Goal: Complete application form

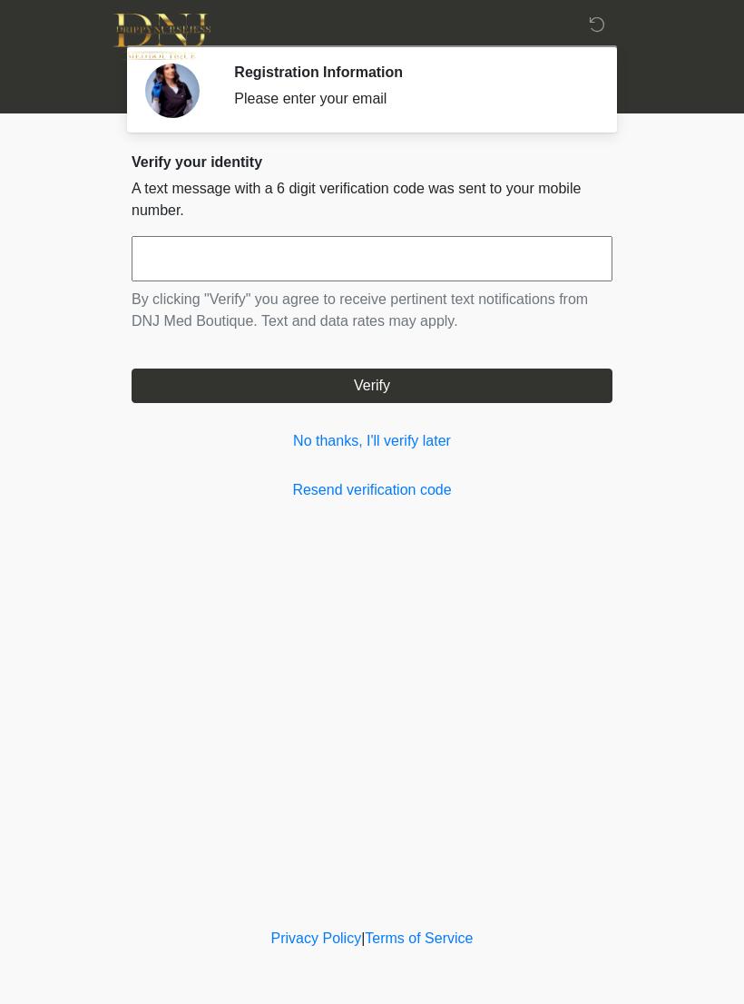
click at [470, 250] on input "text" at bounding box center [372, 258] width 481 height 45
type input "******"
click at [453, 382] on button "Verify" at bounding box center [372, 386] width 481 height 34
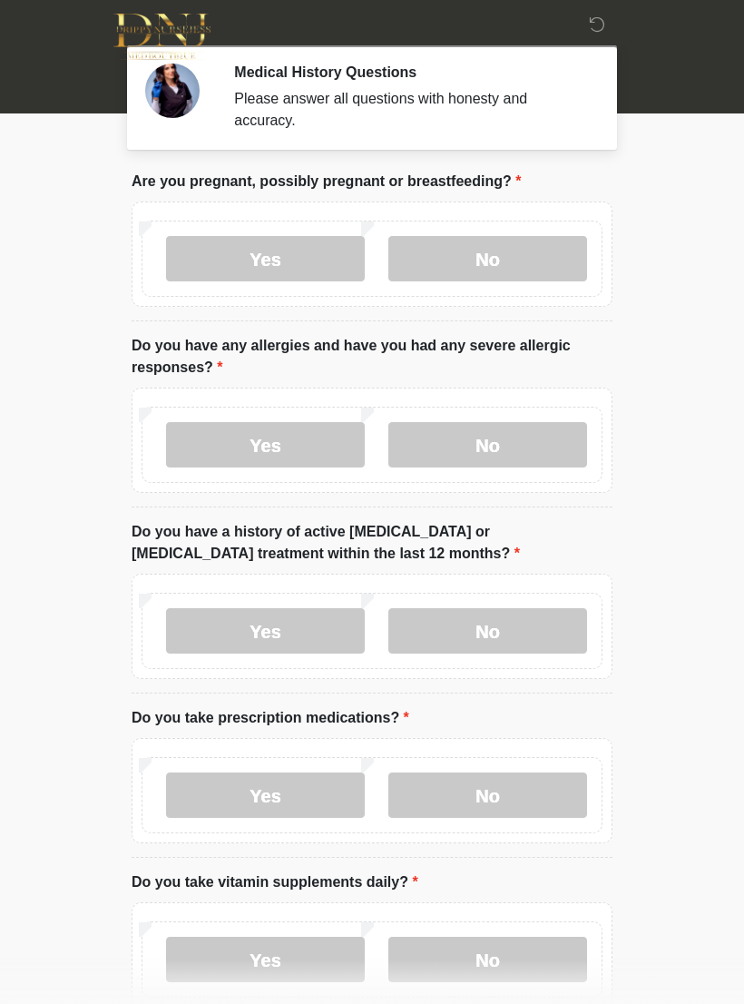
click at [494, 254] on label "No" at bounding box center [487, 258] width 199 height 45
click at [489, 438] on label "No" at bounding box center [487, 444] width 199 height 45
click at [536, 622] on label "No" at bounding box center [487, 630] width 199 height 45
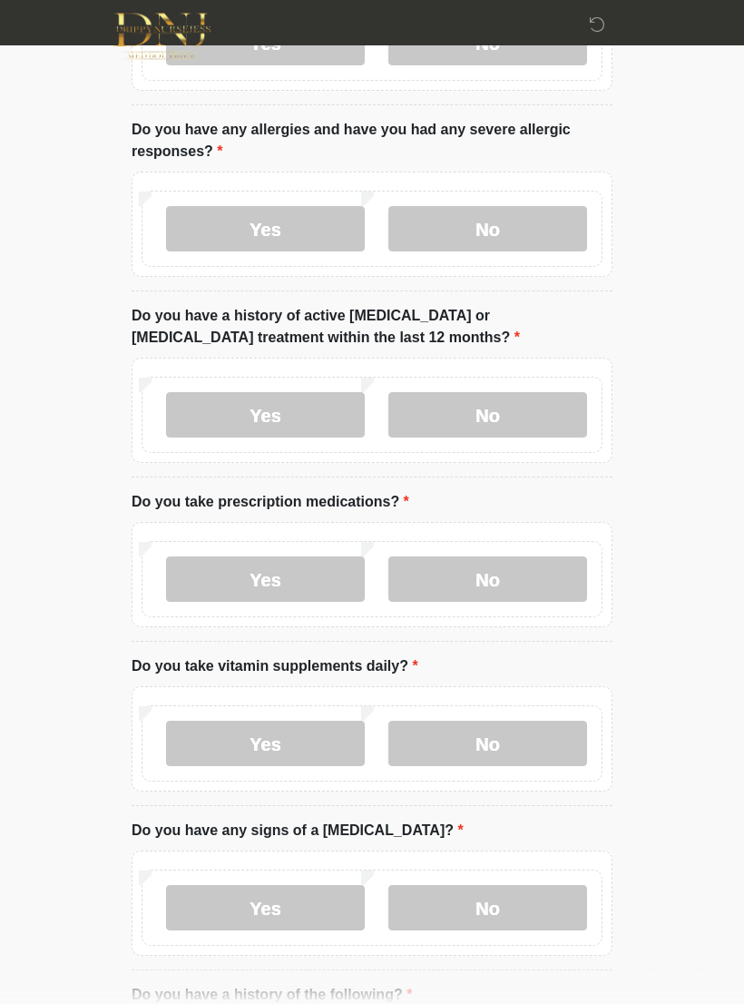
click at [543, 576] on label "No" at bounding box center [487, 579] width 199 height 45
click at [340, 726] on label "Yes" at bounding box center [265, 743] width 199 height 45
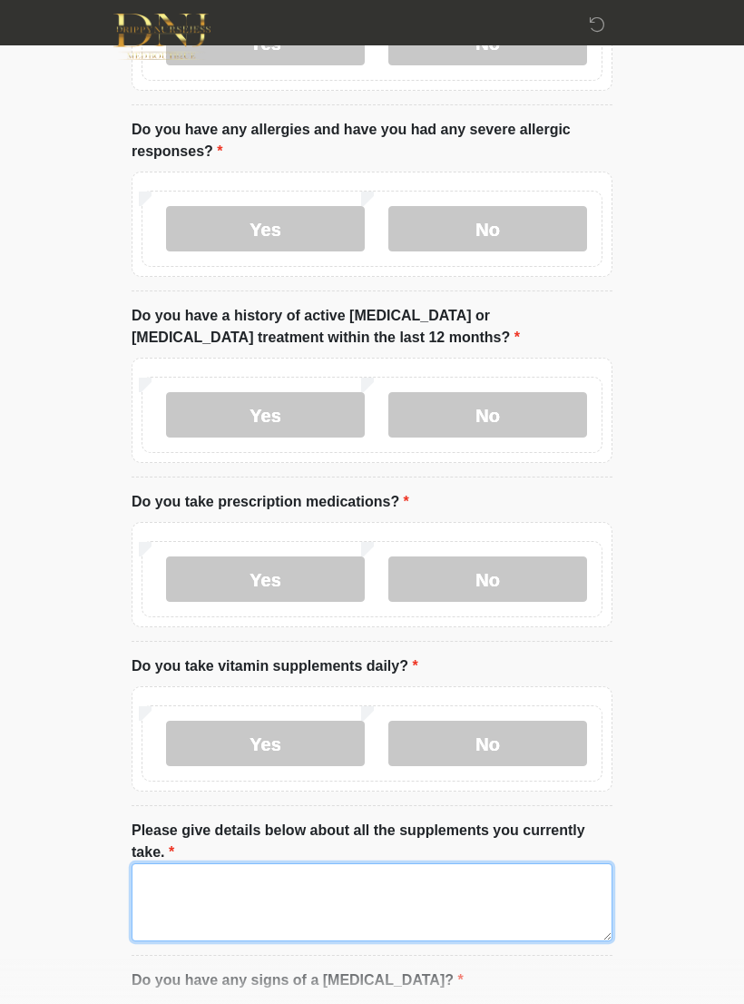
click at [458, 896] on textarea "Please give details below about all the supplements you currently take." at bounding box center [372, 902] width 481 height 78
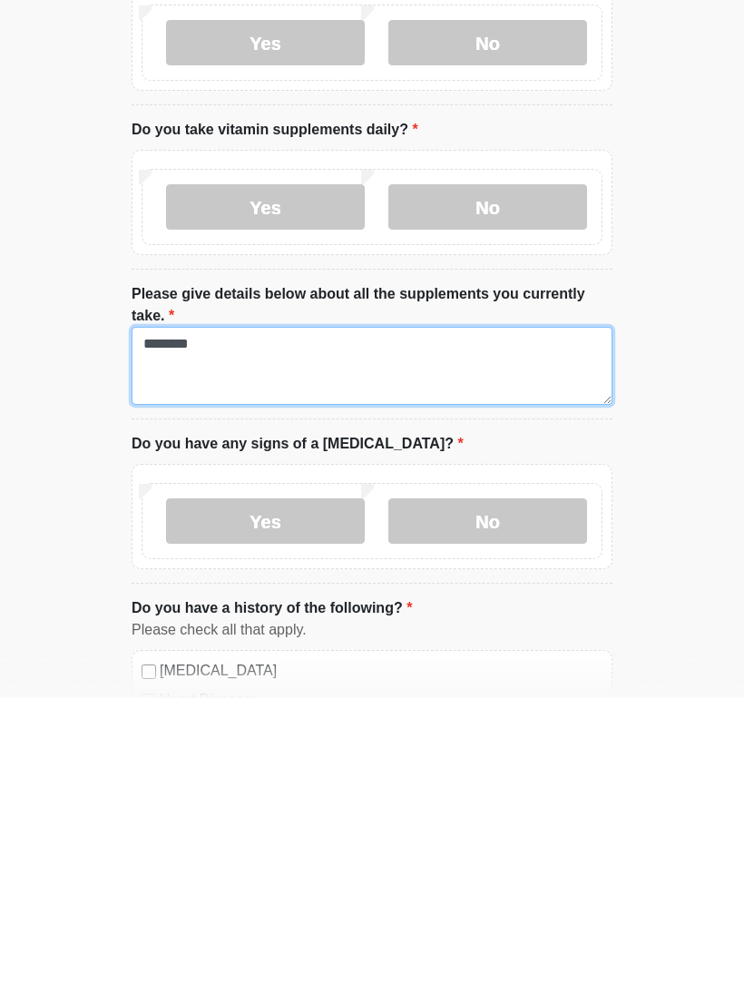
type textarea "********"
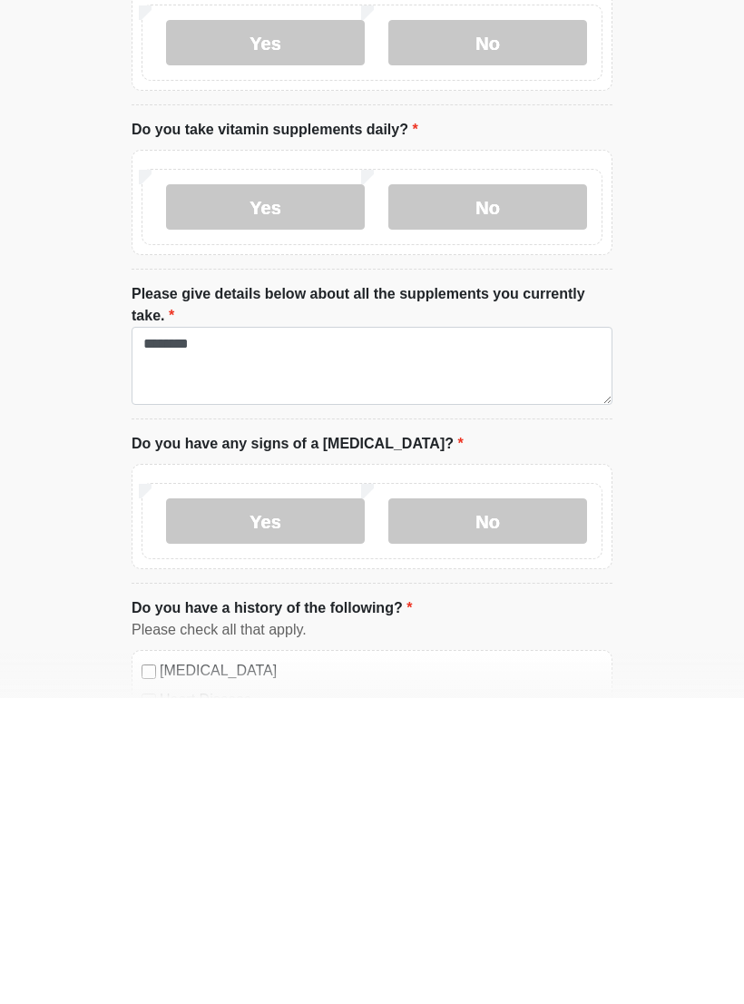
click at [516, 804] on label "No" at bounding box center [487, 826] width 199 height 45
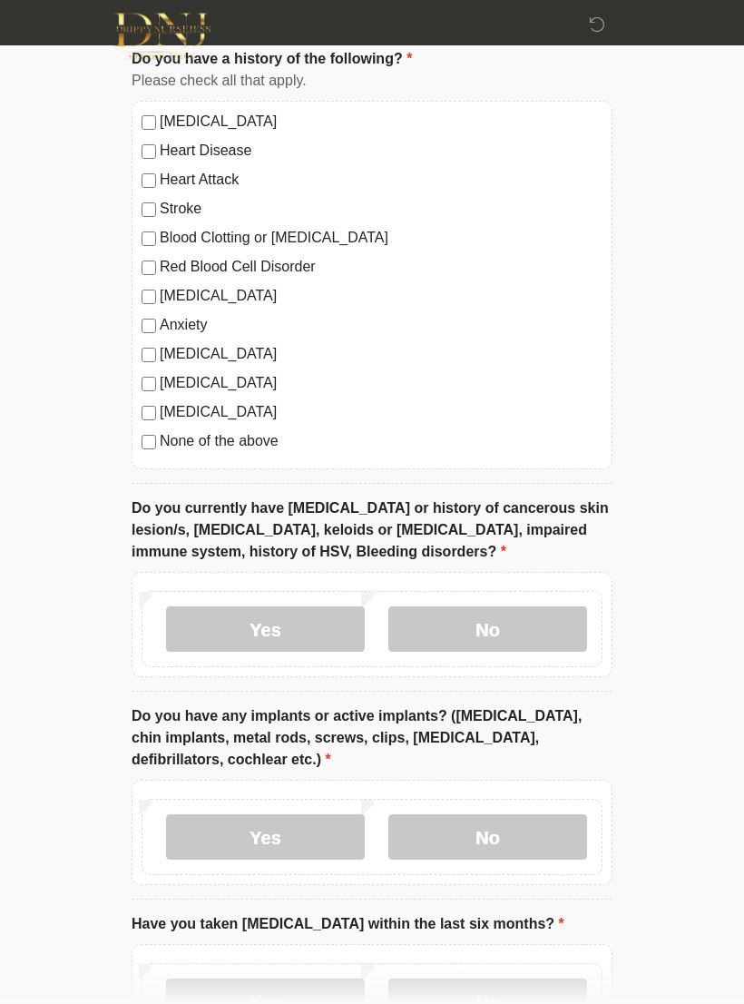
scroll to position [1302, 0]
click at [520, 622] on label "No" at bounding box center [487, 628] width 199 height 45
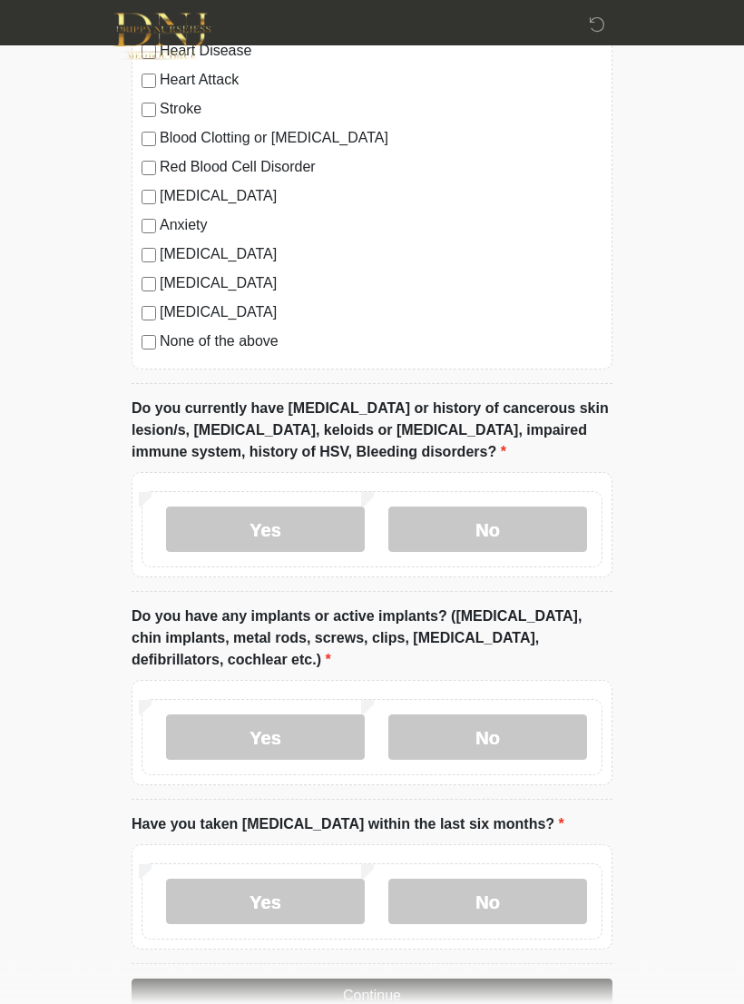
scroll to position [1476, 0]
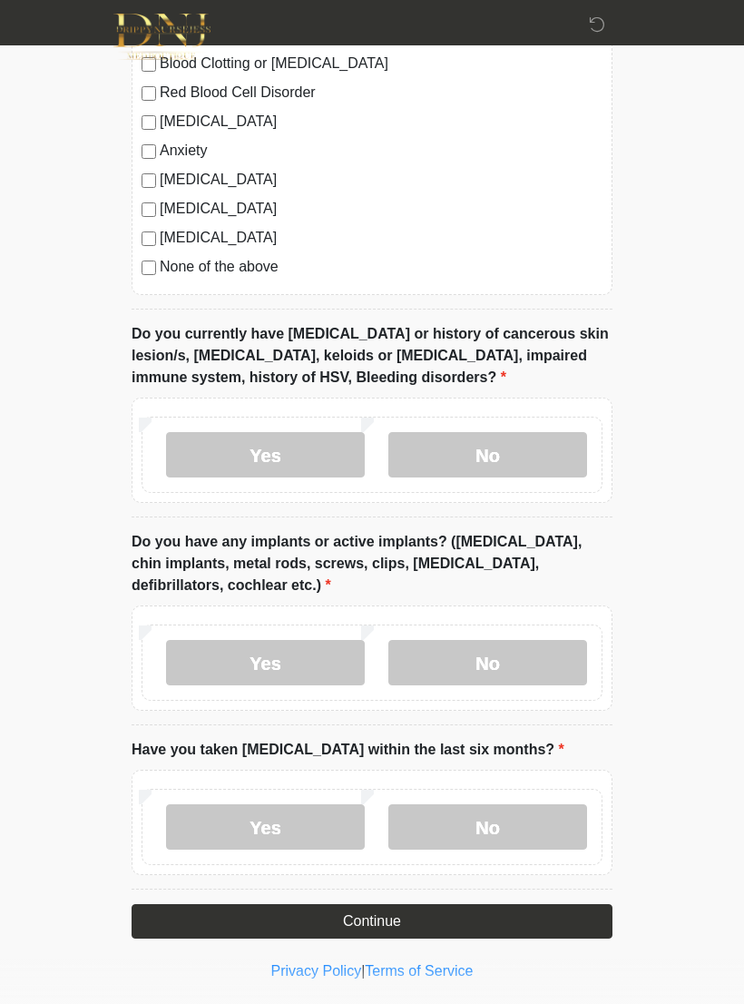
click at [531, 646] on label "No" at bounding box center [487, 662] width 199 height 45
click at [539, 816] on label "No" at bounding box center [487, 826] width 199 height 45
click at [454, 910] on button "Continue" at bounding box center [372, 921] width 481 height 34
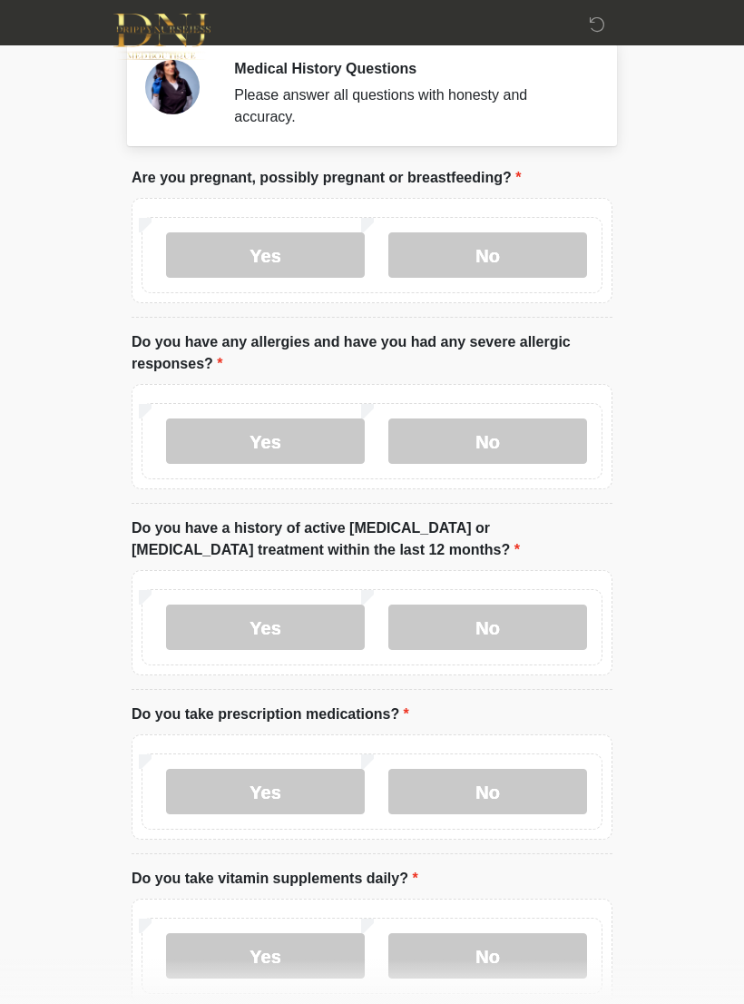
scroll to position [0, 0]
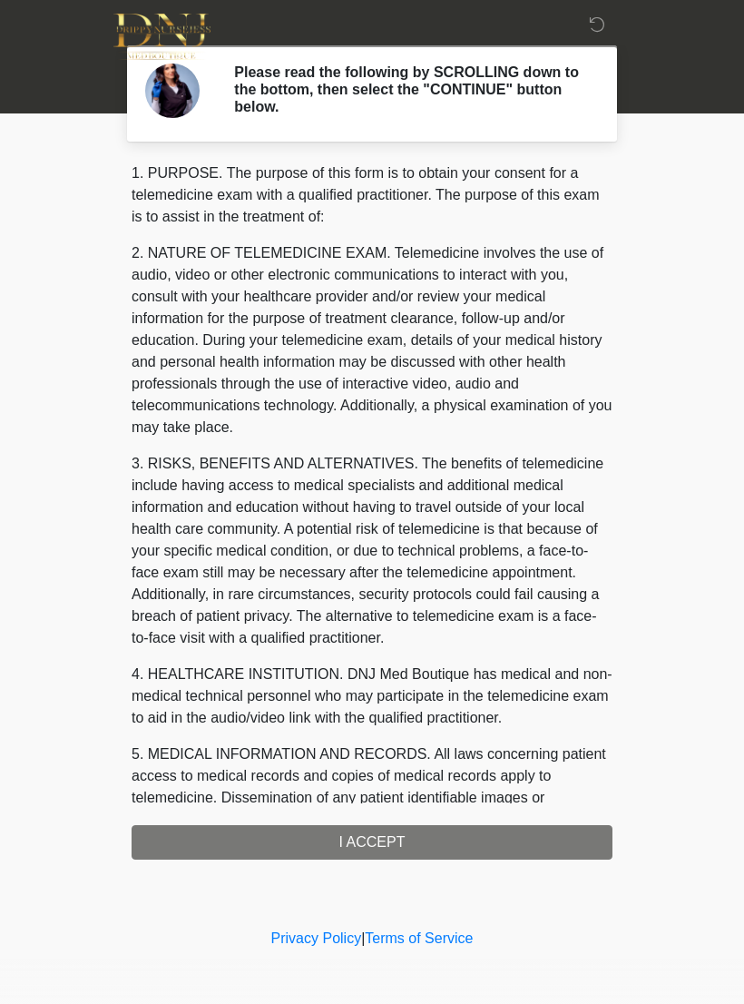
click at [428, 829] on div "1. PURPOSE. The purpose of this form is to obtain your consent for a telemedici…" at bounding box center [372, 510] width 481 height 697
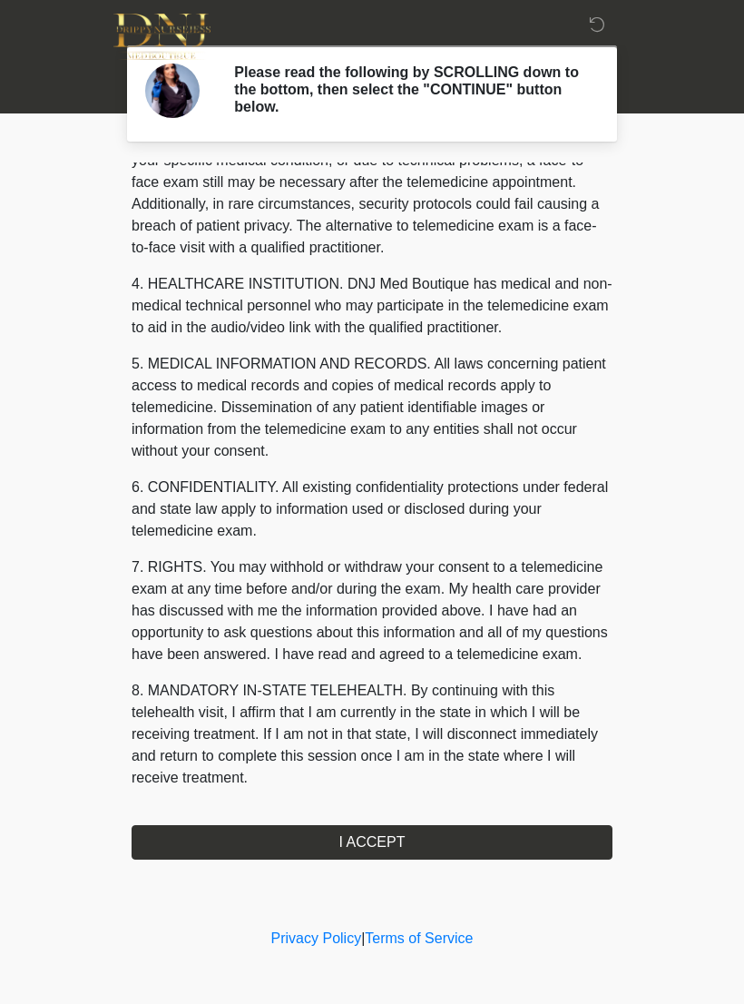
scroll to position [412, 0]
click at [358, 840] on button "I ACCEPT" at bounding box center [372, 842] width 481 height 34
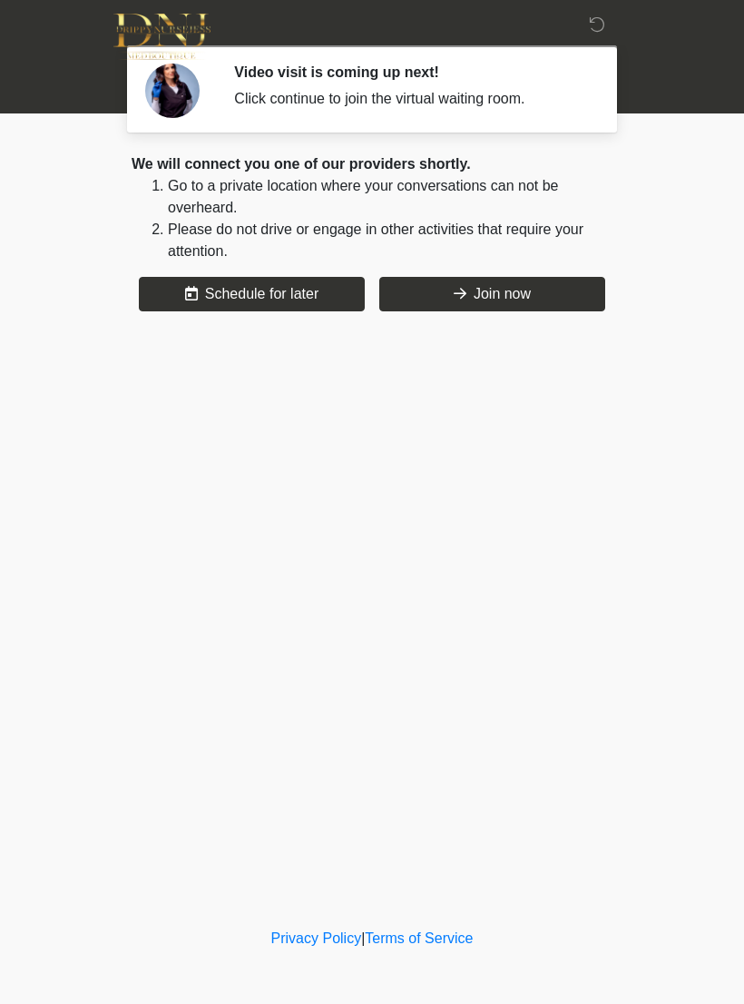
click at [522, 290] on button "Join now" at bounding box center [492, 294] width 226 height 34
